Goal: Book appointment/travel/reservation

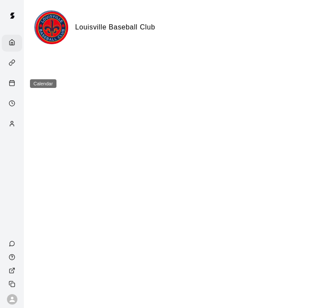
click at [13, 83] on icon "Calendar" at bounding box center [12, 83] width 7 height 7
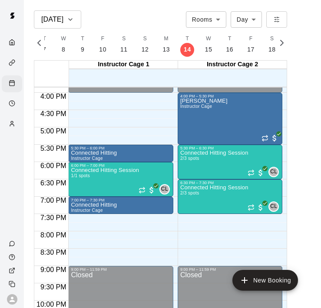
scroll to position [551, 0]
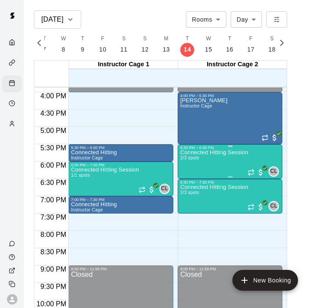
click at [230, 159] on div "Connected Hitting Session 2/3 spots" at bounding box center [214, 304] width 68 height 308
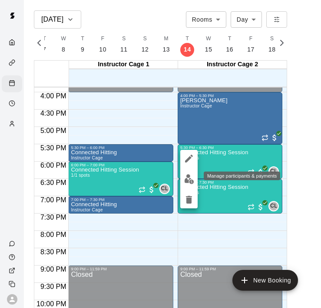
click at [187, 177] on img "edit" at bounding box center [189, 179] width 10 height 10
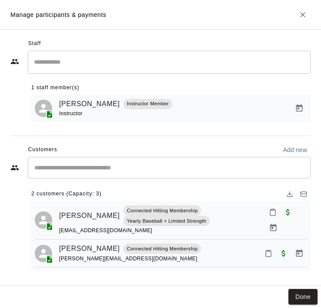
scroll to position [1, 0]
click at [302, 14] on icon "Close" at bounding box center [302, 14] width 5 height 5
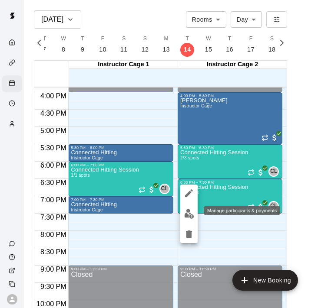
click at [188, 213] on img "edit" at bounding box center [189, 214] width 10 height 10
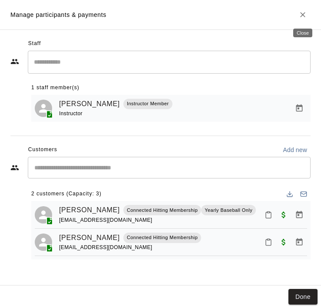
click at [302, 17] on icon "Close" at bounding box center [302, 14] width 9 height 9
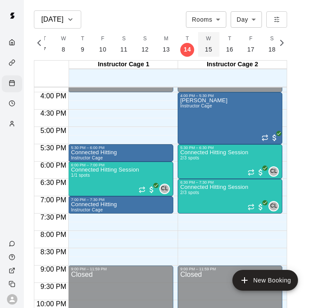
click at [209, 46] on button "W 15" at bounding box center [208, 44] width 21 height 25
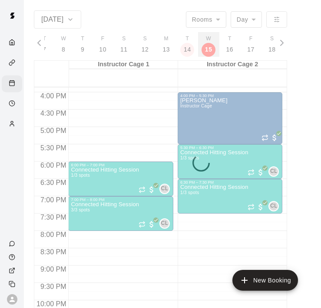
scroll to position [0, 3687]
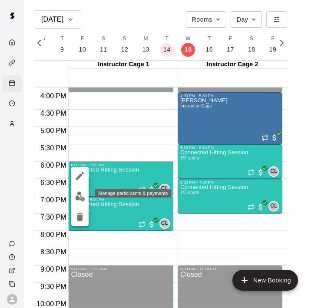
click at [79, 198] on img "edit" at bounding box center [80, 197] width 10 height 10
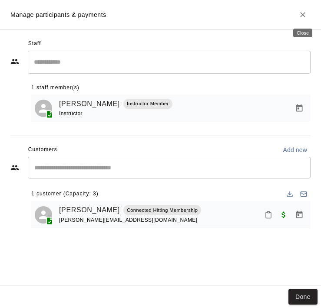
click at [302, 15] on icon "Close" at bounding box center [302, 14] width 5 height 5
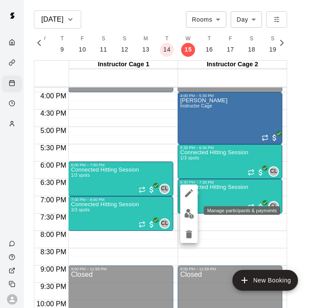
click at [194, 215] on button "edit" at bounding box center [188, 214] width 17 height 17
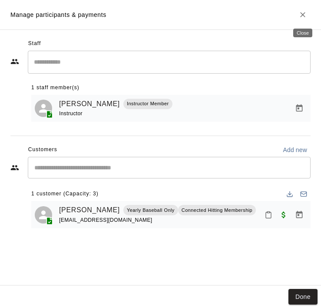
click at [299, 13] on icon "Close" at bounding box center [302, 14] width 9 height 9
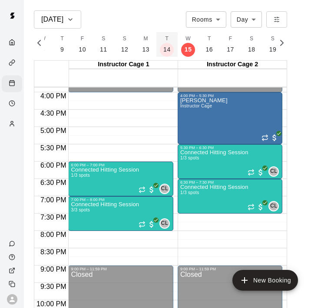
click at [167, 46] on p "14" at bounding box center [166, 49] width 7 height 9
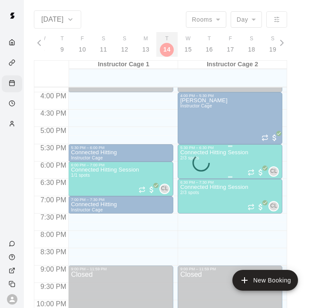
scroll to position [0, 3666]
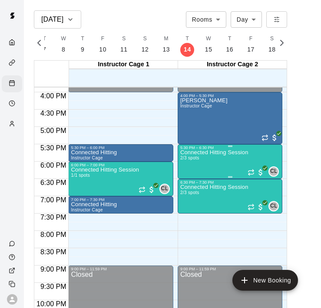
click at [225, 167] on div "Connected Hitting Session 2/3 spots" at bounding box center [214, 304] width 68 height 308
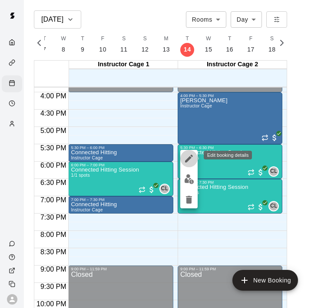
click at [187, 161] on icon "edit" at bounding box center [189, 159] width 8 height 8
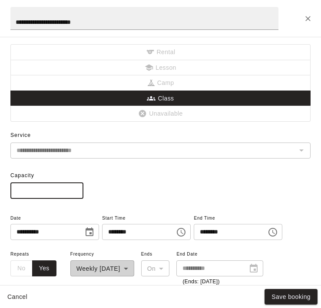
click at [37, 193] on input "*" at bounding box center [46, 191] width 73 height 16
type input "*"
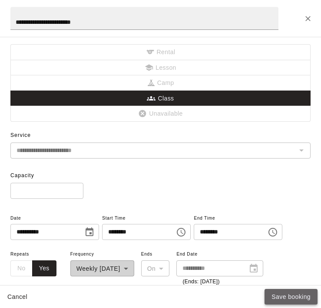
click at [287, 298] on button "Save booking" at bounding box center [290, 297] width 53 height 16
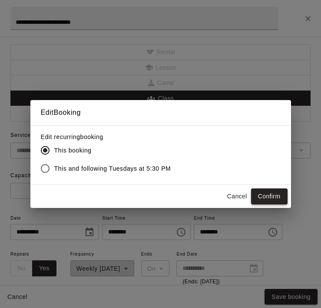
click at [261, 197] on button "Confirm" at bounding box center [269, 197] width 36 height 16
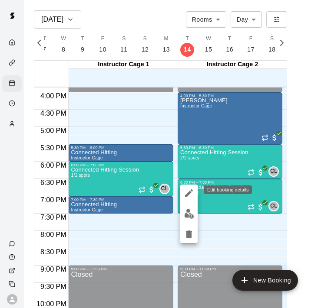
click at [190, 194] on icon "edit" at bounding box center [189, 193] width 10 height 10
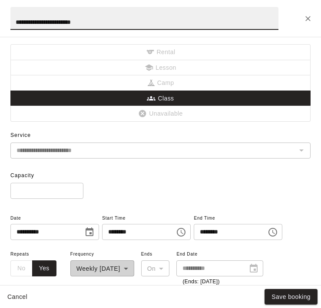
click at [37, 192] on input "*" at bounding box center [46, 191] width 73 height 16
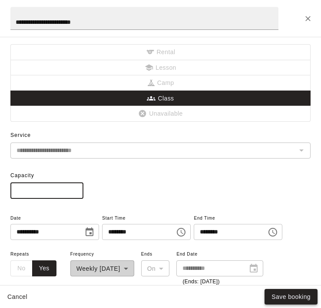
type input "*"
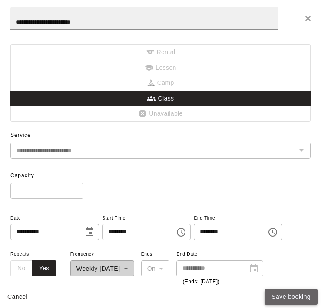
click at [277, 296] on button "Save booking" at bounding box center [290, 297] width 53 height 16
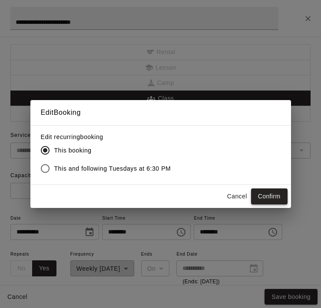
click at [265, 195] on button "Confirm" at bounding box center [269, 197] width 36 height 16
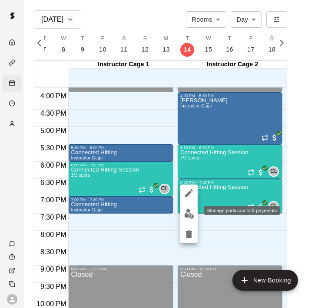
click at [187, 213] on img "edit" at bounding box center [189, 214] width 10 height 10
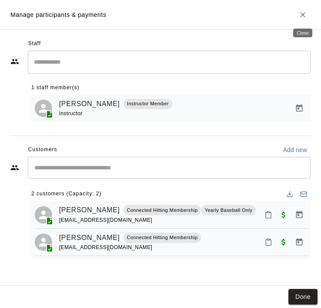
click at [299, 10] on icon "Close" at bounding box center [302, 14] width 9 height 9
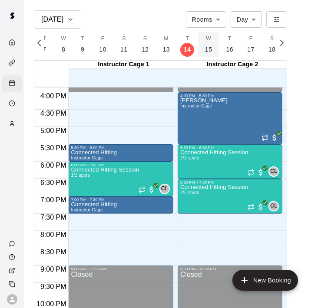
click at [206, 48] on p "15" at bounding box center [208, 49] width 7 height 9
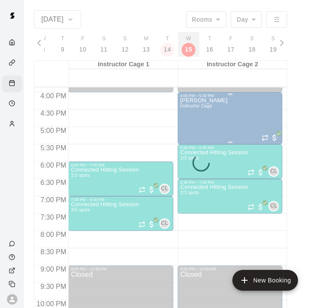
scroll to position [0, 3687]
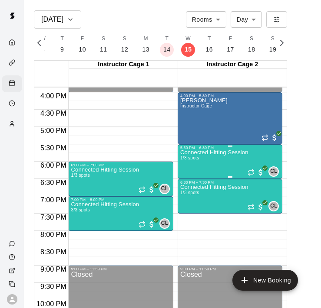
click at [217, 172] on div "Connected Hitting Session 1/3 spots" at bounding box center [214, 304] width 68 height 308
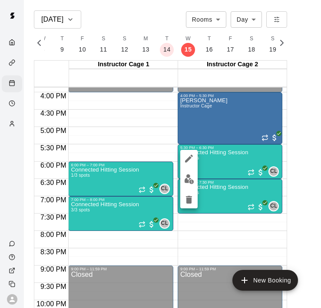
click at [218, 169] on div at bounding box center [160, 154] width 321 height 308
